Goal: Navigation & Orientation: Go to known website

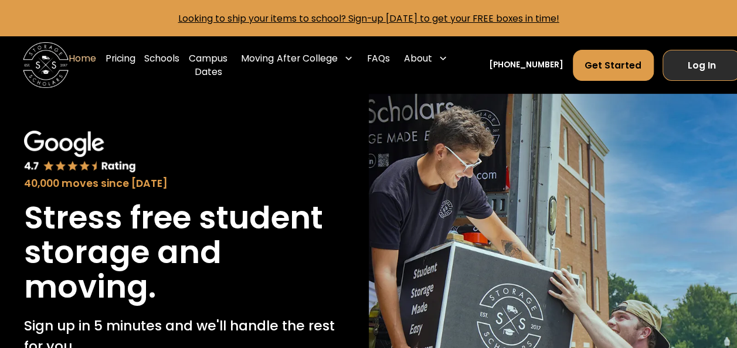
click at [711, 66] on link "Log In" at bounding box center [702, 65] width 78 height 31
